Goal: Complete application form

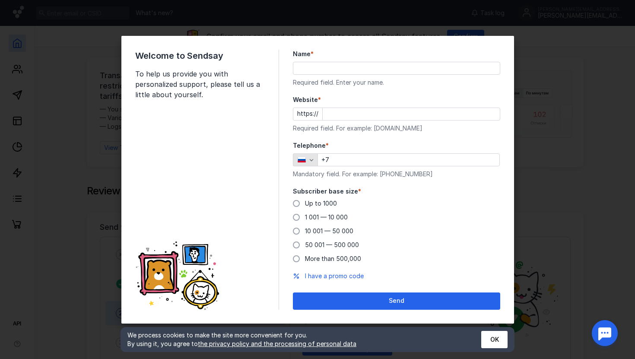
click at [297, 162] on icon "button" at bounding box center [301, 160] width 9 height 6
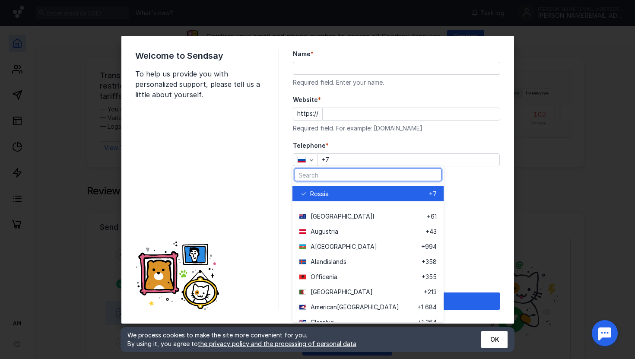
click at [320, 175] on input "text" at bounding box center [368, 175] width 146 height 12
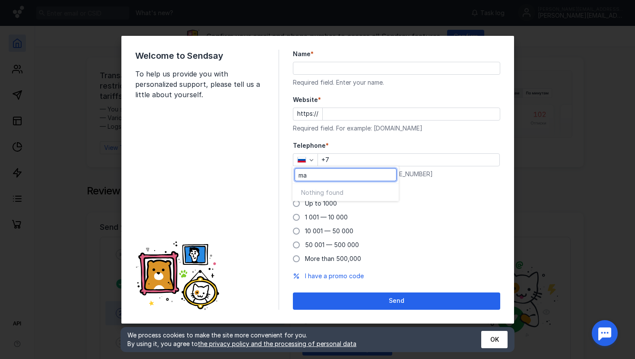
type input "m"
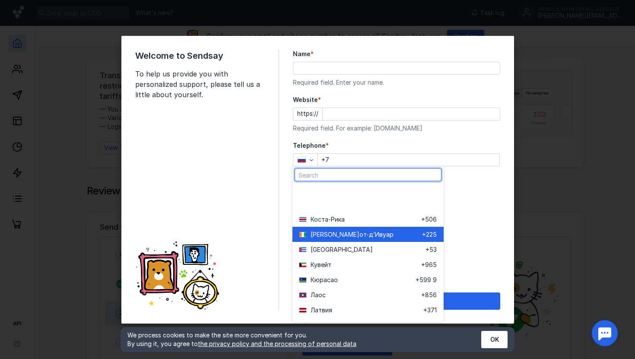
scroll to position [1859, 0]
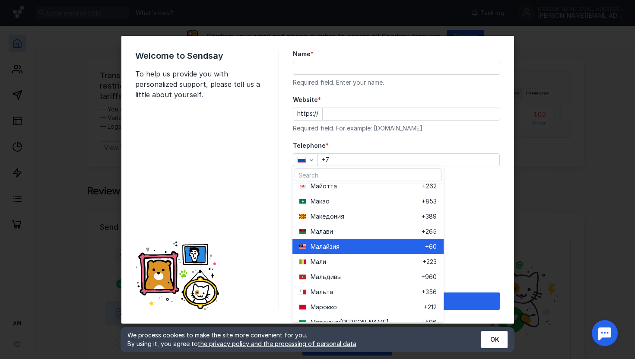
click at [353, 247] on div "Малайз ия" at bounding box center [368, 246] width 114 height 9
type input "+60"
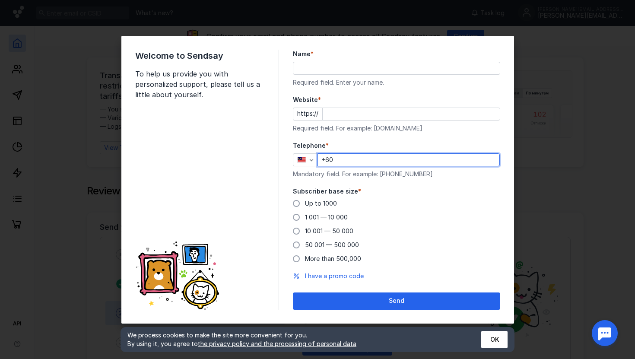
click at [376, 162] on input "+60" at bounding box center [408, 160] width 181 height 12
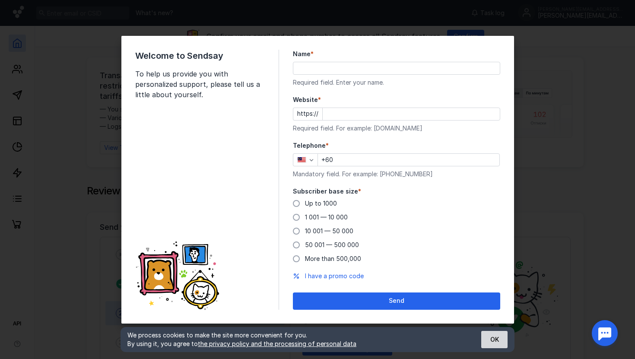
click at [492, 340] on font "OK" at bounding box center [494, 339] width 9 height 7
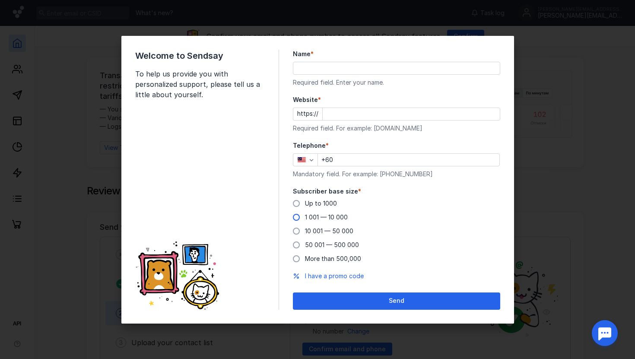
click at [329, 216] on span "1 001 — 10 000" at bounding box center [326, 216] width 43 height 7
click at [0, 0] on input "1 001 — 10 000" at bounding box center [0, 0] width 0 height 0
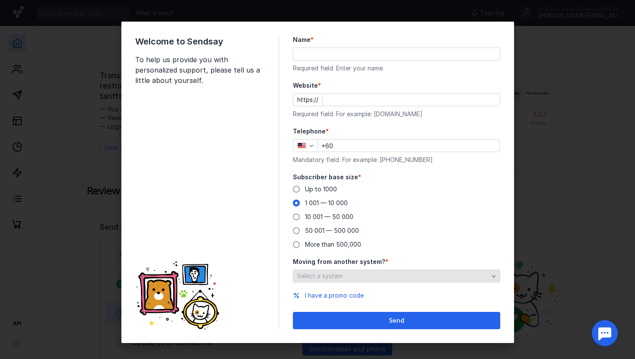
click at [392, 277] on div "Select a system" at bounding box center [393, 276] width 196 height 7
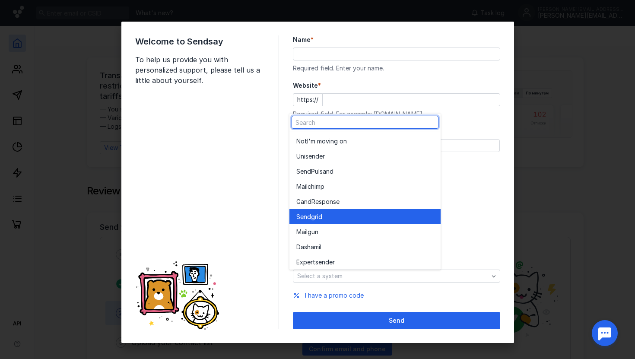
click at [346, 216] on div "Sendgr id" at bounding box center [364, 216] width 137 height 9
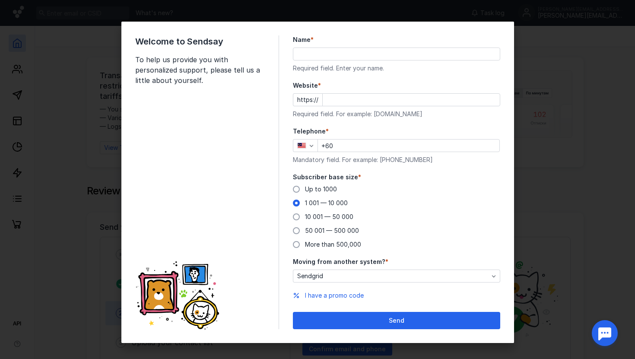
click at [349, 52] on input "Name *" at bounding box center [396, 54] width 206 height 12
